Goal: Obtain resource: Obtain resource

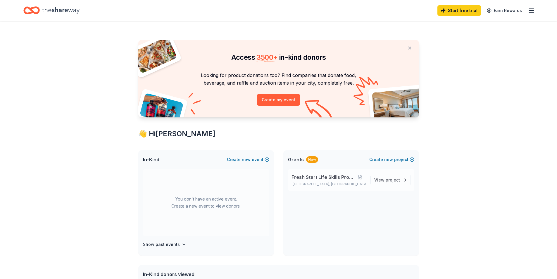
click at [338, 177] on span "Fresh Start Life Skills Program" at bounding box center [323, 176] width 63 height 7
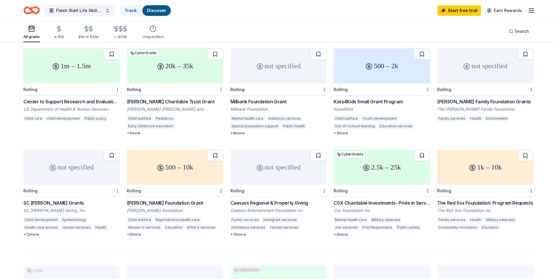
scroll to position [288, 0]
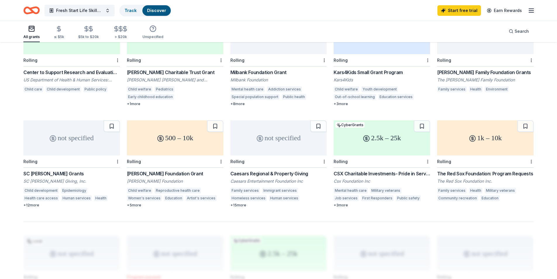
click at [170, 170] on div "[PERSON_NAME] Foundation Grant" at bounding box center [175, 173] width 97 height 7
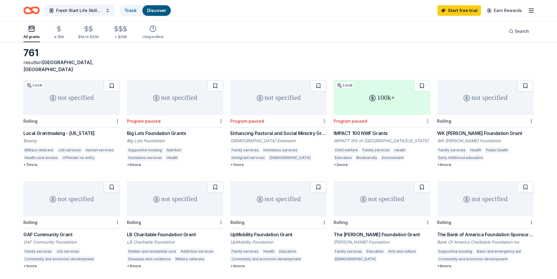
scroll to position [0, 0]
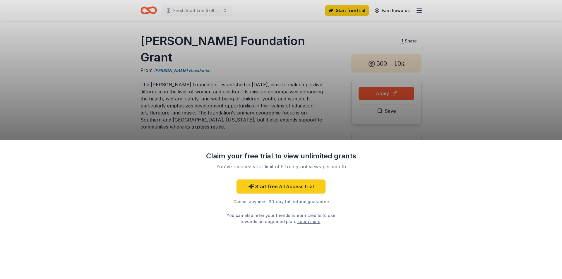
click at [515, 106] on div "Claim your free trial to view unlimited grants You've reached your limit of 5 f…" at bounding box center [281, 139] width 562 height 279
